Goal: Find specific page/section: Find specific page/section

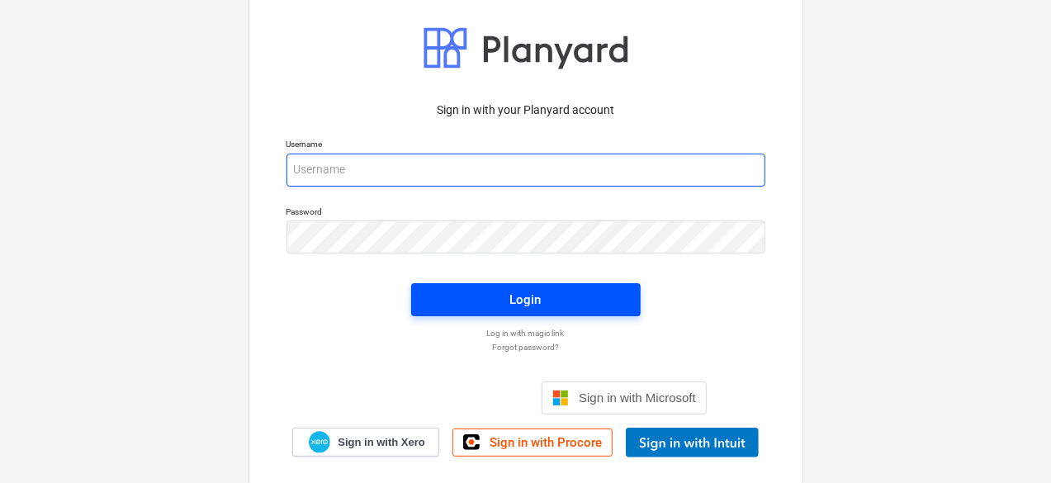
type input "[PERSON_NAME][EMAIL_ADDRESS][DOMAIN_NAME]"
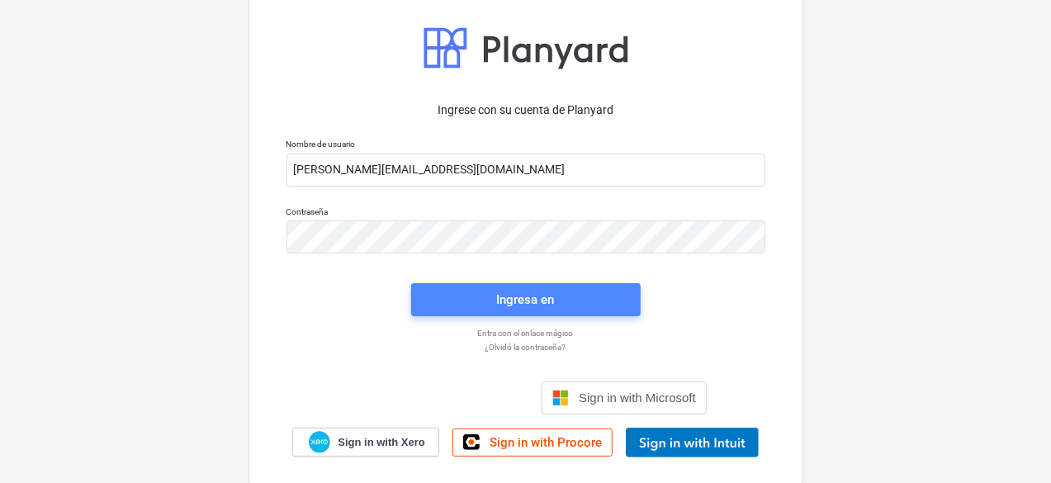
click at [540, 292] on div "Ingresa en" at bounding box center [526, 299] width 58 height 21
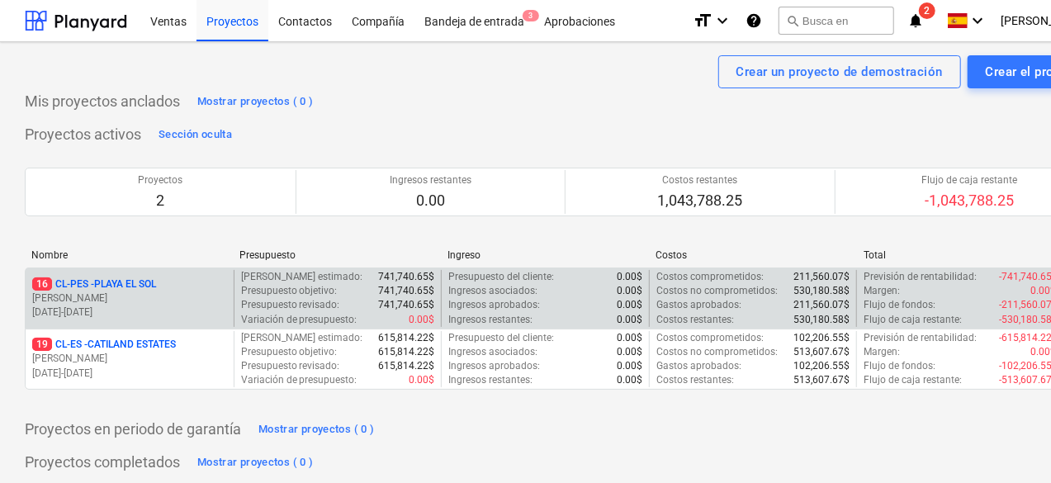
click at [164, 280] on div "16 CL-PES - PLAYA EL SOL" at bounding box center [129, 285] width 195 height 14
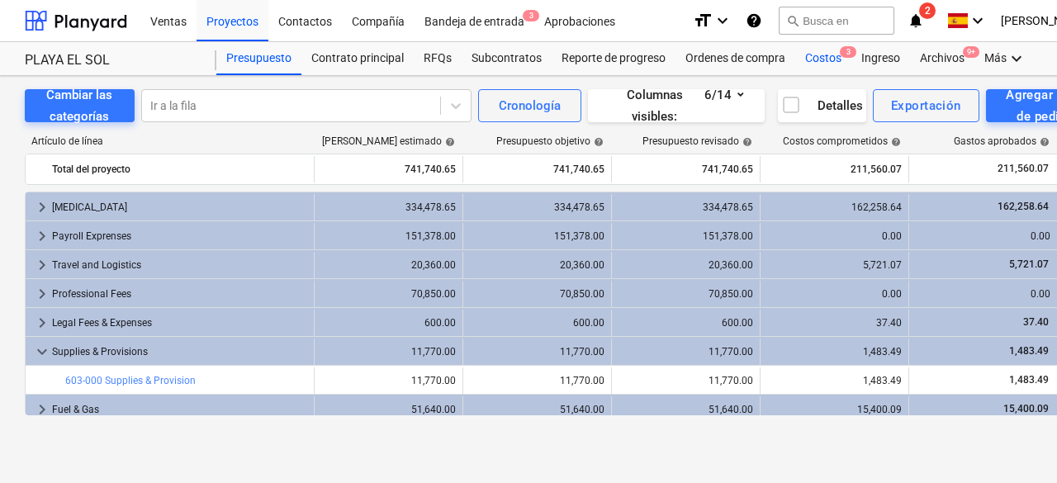
click at [826, 55] on div "Costos 3" at bounding box center [823, 58] width 56 height 33
